Goal: Task Accomplishment & Management: Complete application form

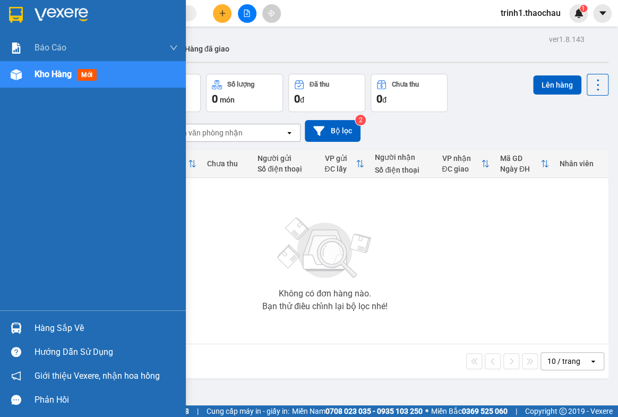
click at [57, 320] on div "Hàng sắp về" at bounding box center [106, 328] width 143 height 16
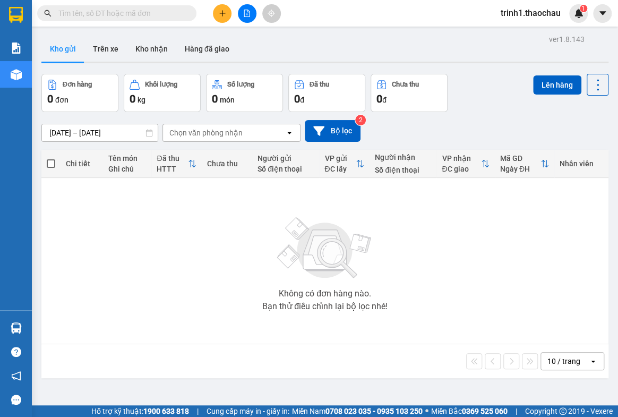
drag, startPoint x: 538, startPoint y: 287, endPoint x: 322, endPoint y: 58, distance: 315.1
click at [539, 283] on section "Kết quả tìm kiếm ( 10 ) Bộ lọc Mã ĐH Trạng thái Món hàng Tổng cước Chưa cước Ng…" at bounding box center [309, 208] width 618 height 417
click at [140, 48] on button "Kho nhận" at bounding box center [151, 48] width 49 height 25
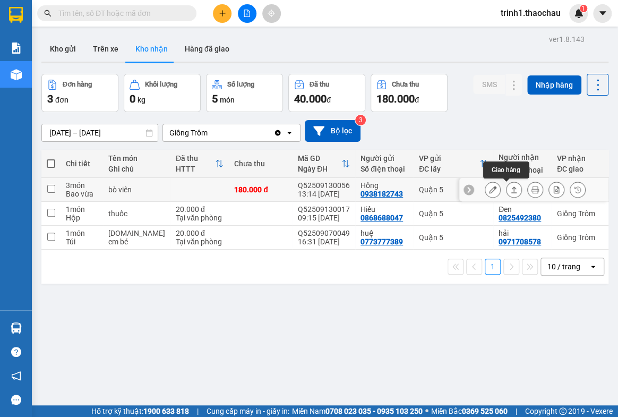
click at [510, 190] on icon at bounding box center [513, 189] width 7 height 7
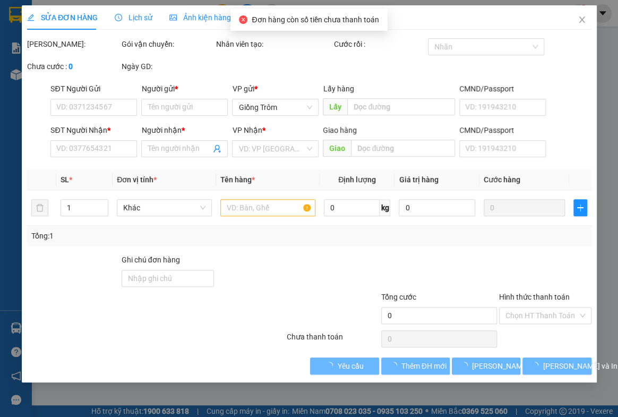
type input "0938182743"
type input "Hồng"
type input "0378266609"
type input "Tánh"
type input "180.000"
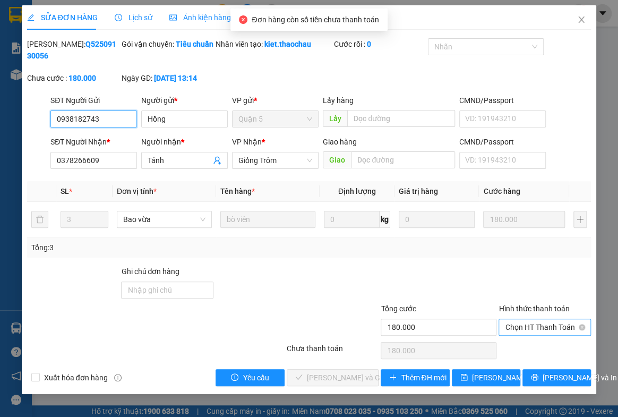
click at [526, 324] on span "Chọn HT Thanh Toán" at bounding box center [545, 327] width 80 height 16
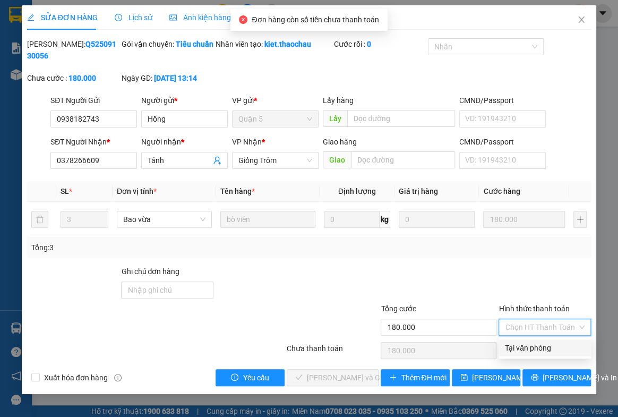
click at [527, 340] on div "Tại văn phòng" at bounding box center [544, 347] width 92 height 17
type input "0"
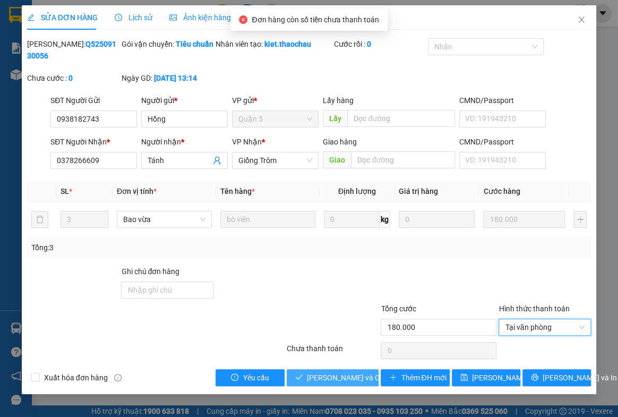
click at [322, 376] on span "[PERSON_NAME] và Giao hàng" at bounding box center [358, 378] width 102 height 12
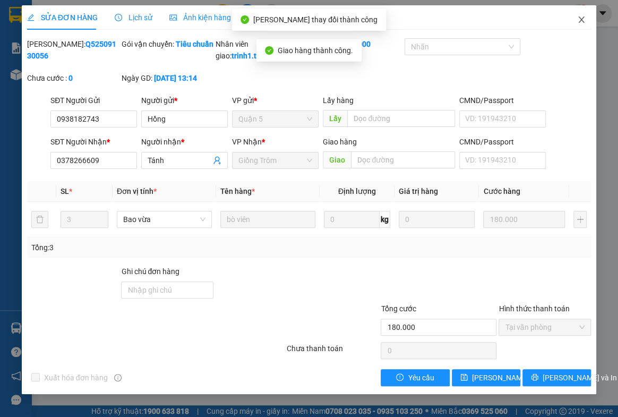
click at [578, 18] on icon "close" at bounding box center [581, 19] width 8 height 8
